Goal: Transaction & Acquisition: Purchase product/service

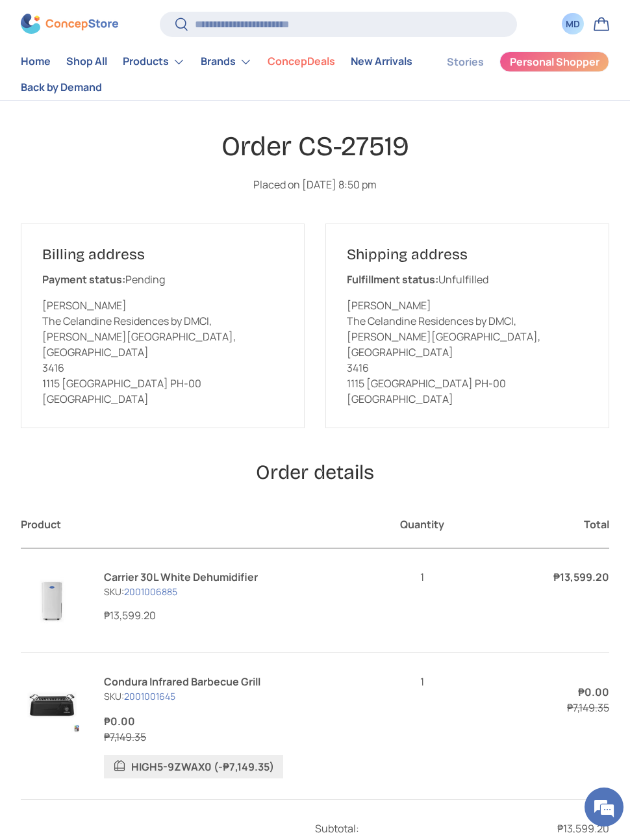
click at [90, 58] on link "Shop All" at bounding box center [86, 61] width 41 height 25
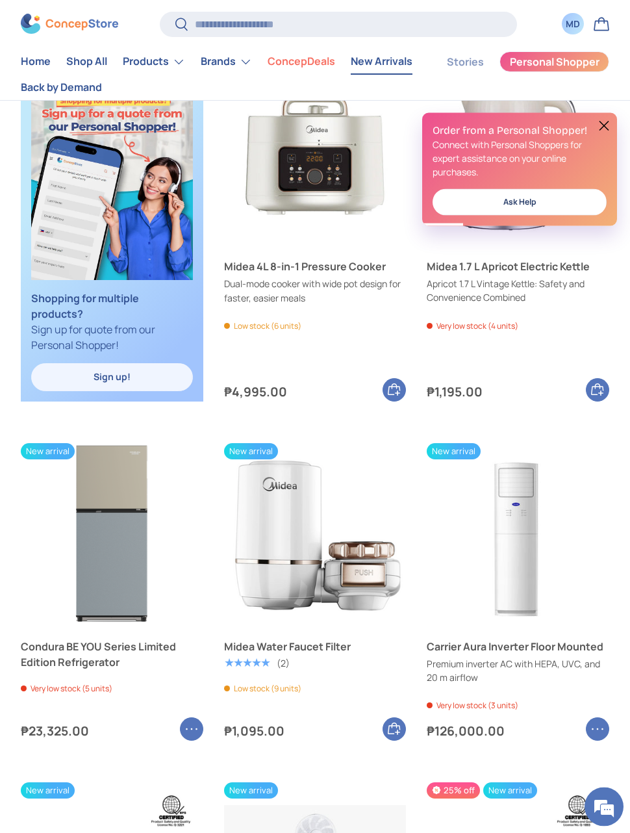
scroll to position [592, 0]
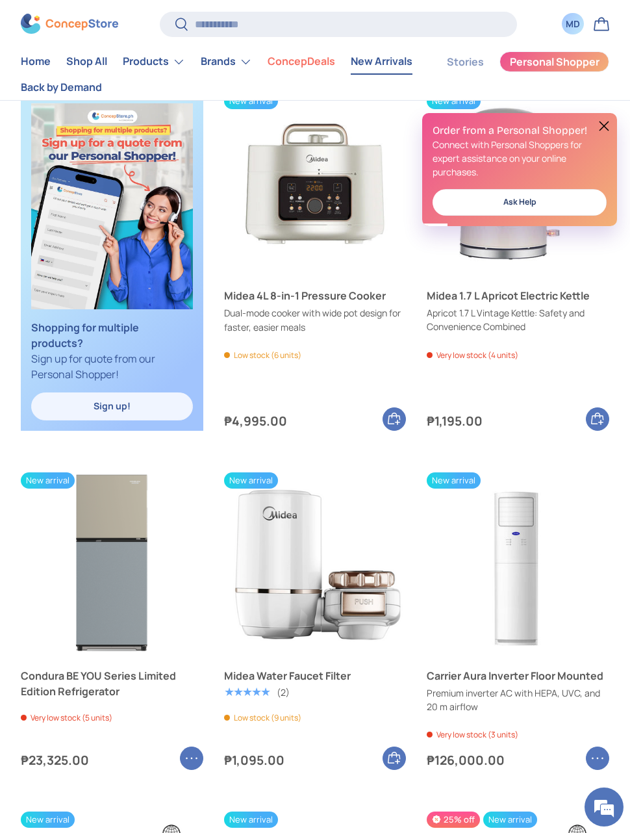
click at [99, 66] on link "Shop All" at bounding box center [86, 61] width 41 height 25
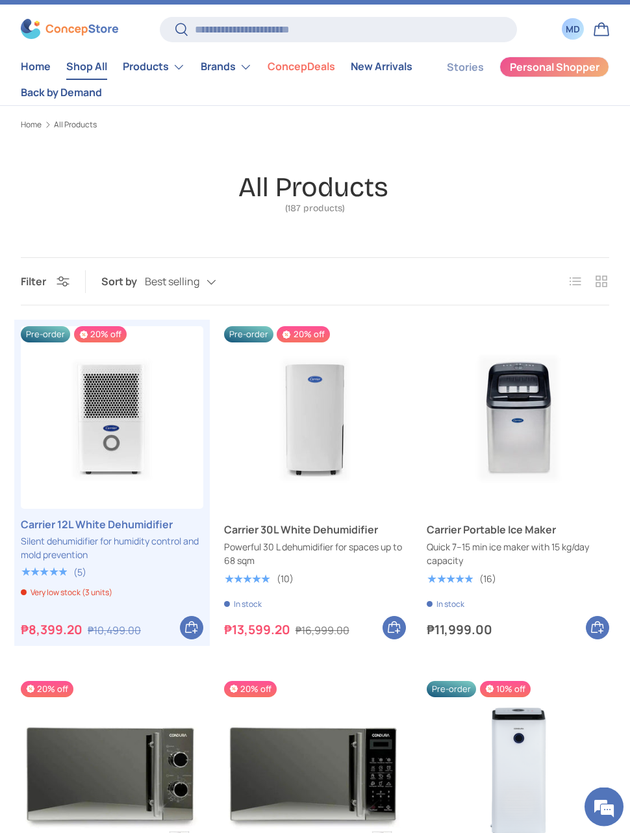
scroll to position [24, 0]
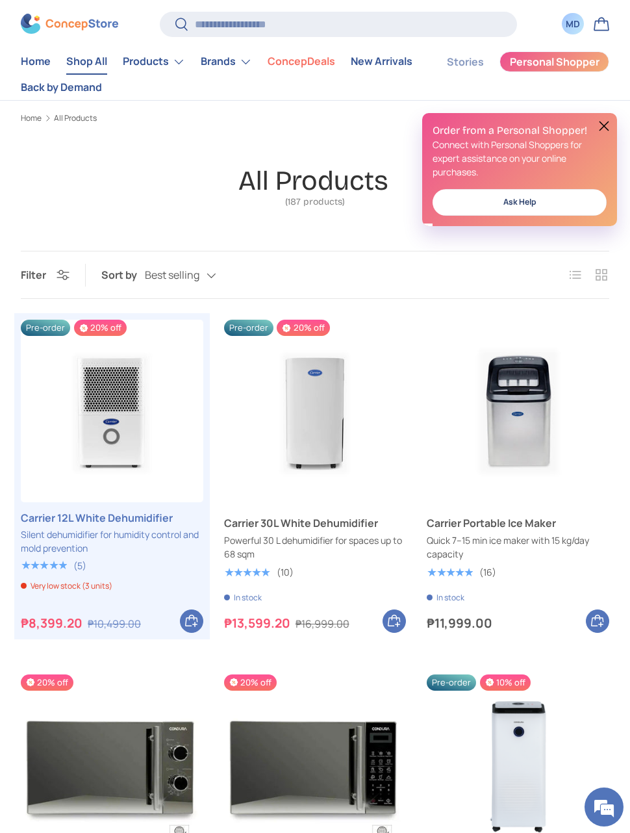
click at [268, 389] on img "Carrier 30L White Dehumidifier" at bounding box center [315, 411] width 183 height 183
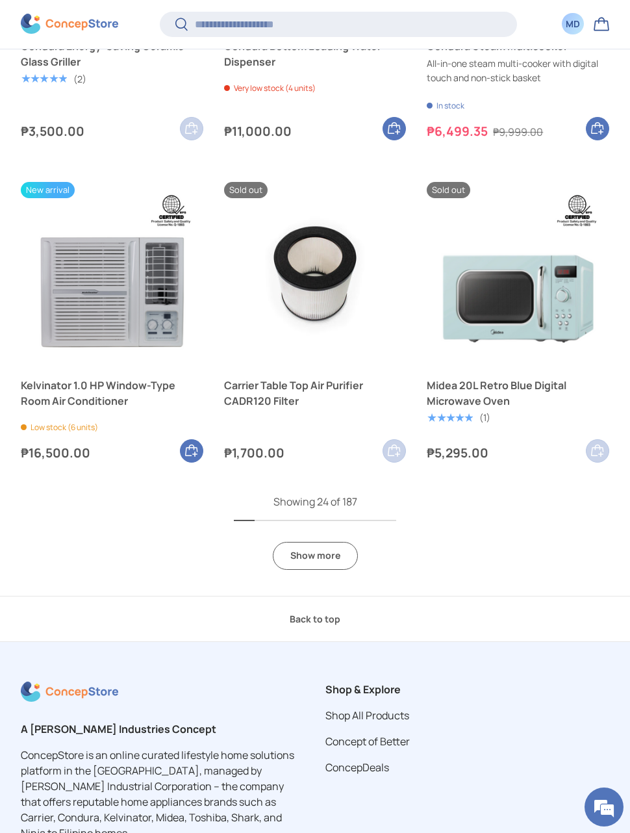
scroll to position [2720, 0]
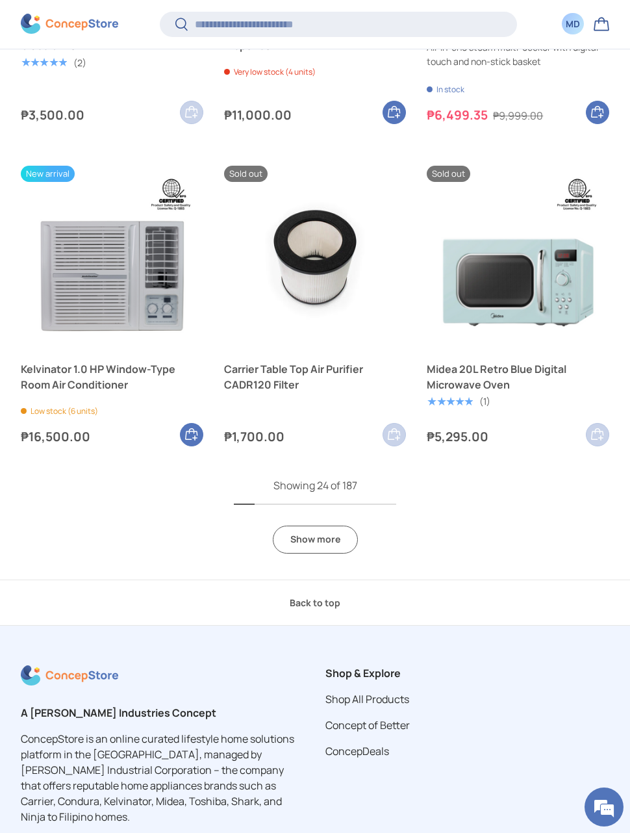
click at [282, 536] on link "Show more" at bounding box center [315, 540] width 85 height 28
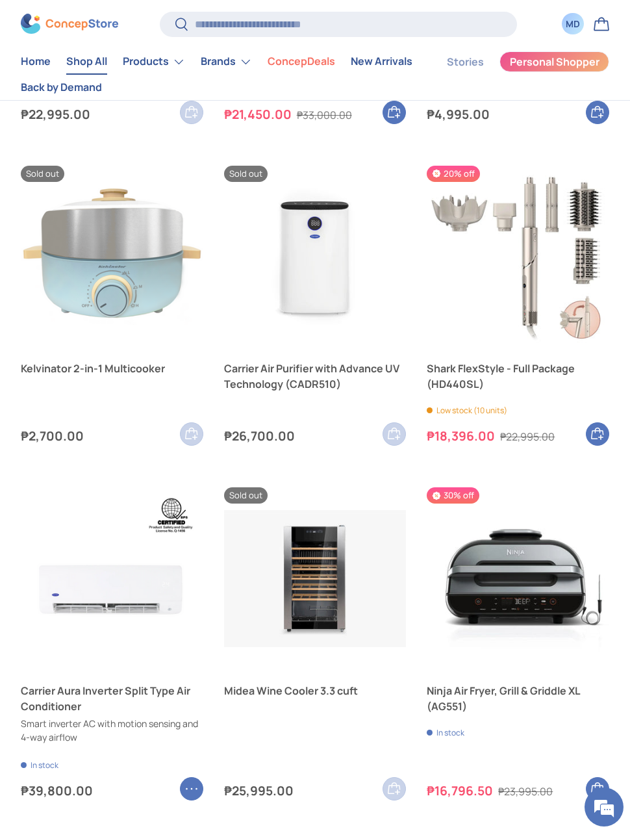
scroll to position [4900, 0]
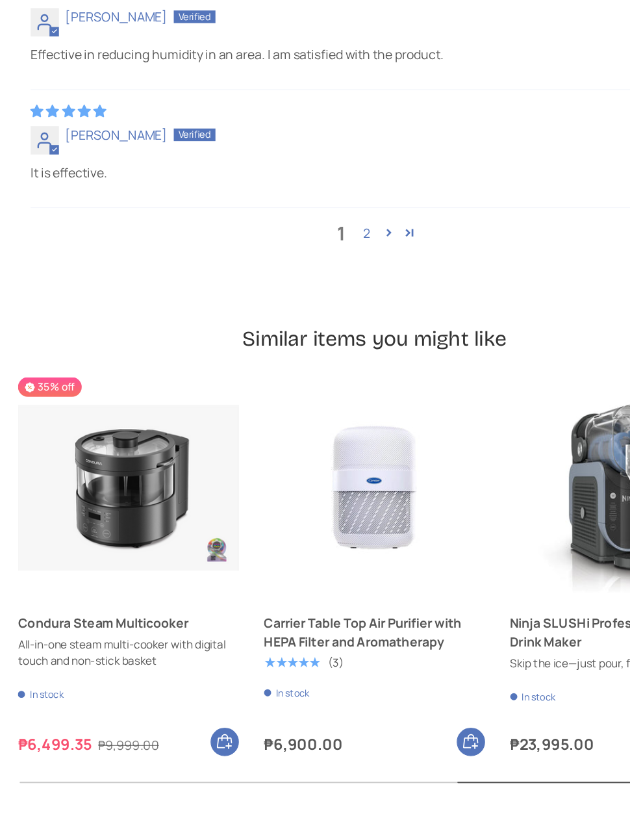
scroll to position [0, 1016]
